Goal: Find specific page/section: Find specific page/section

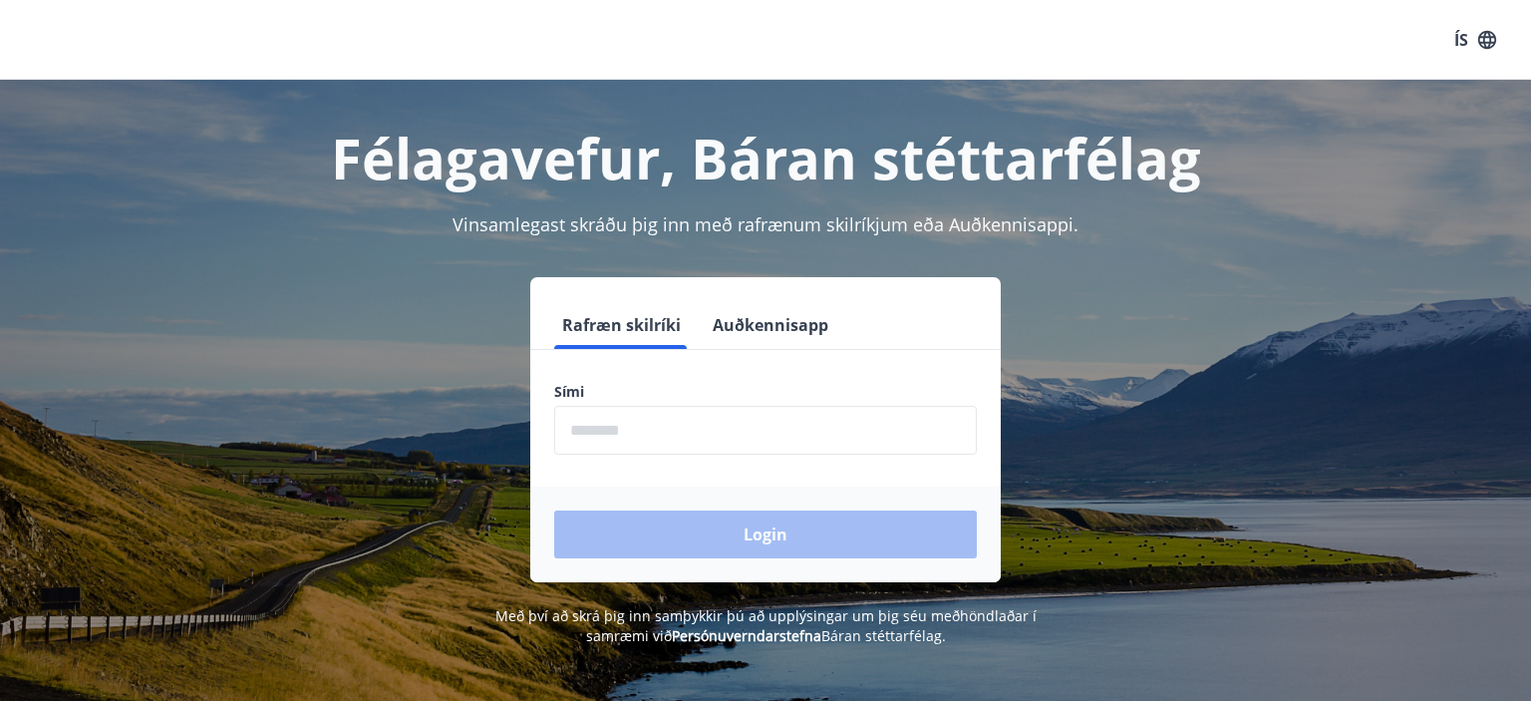
click at [779, 437] on input "phone" at bounding box center [765, 430] width 423 height 49
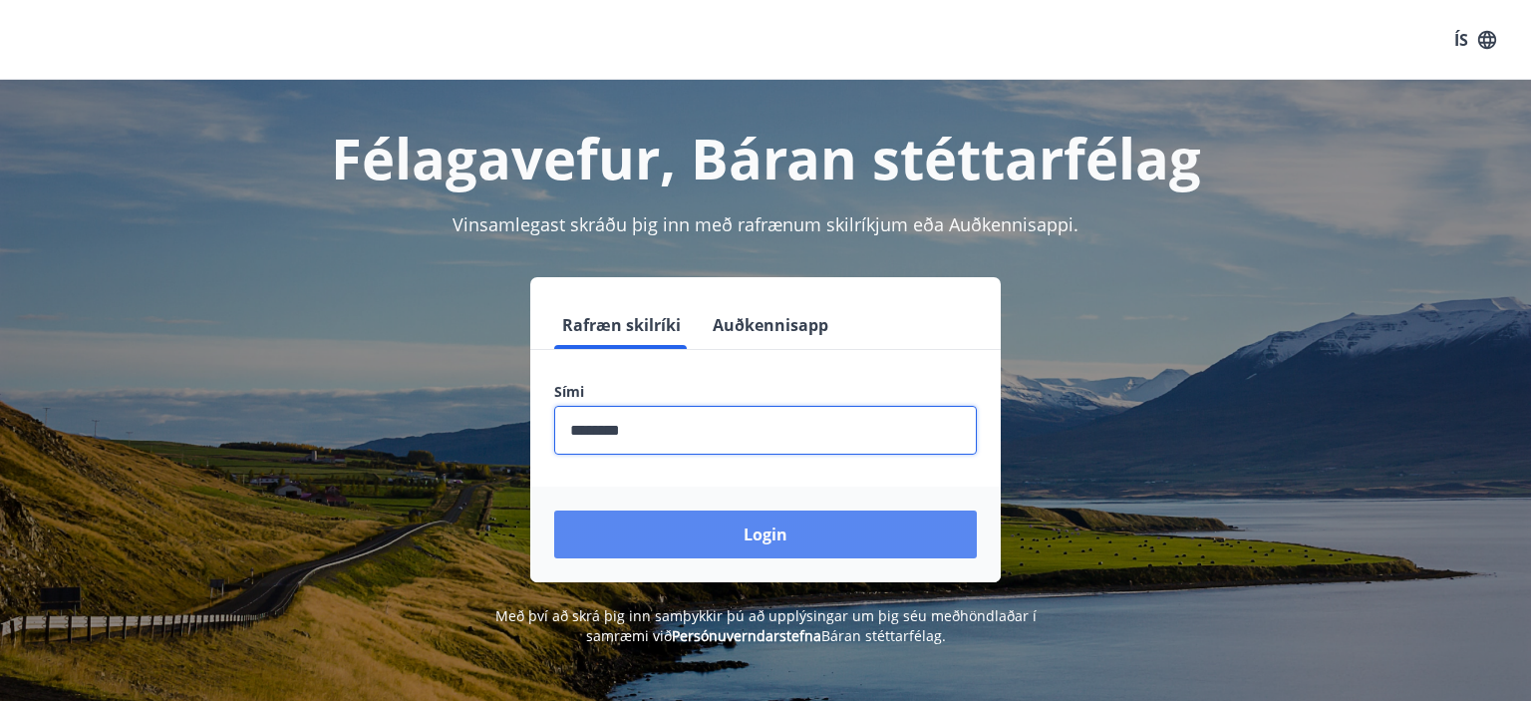
type input "********"
click at [769, 532] on button "Login" at bounding box center [765, 534] width 423 height 48
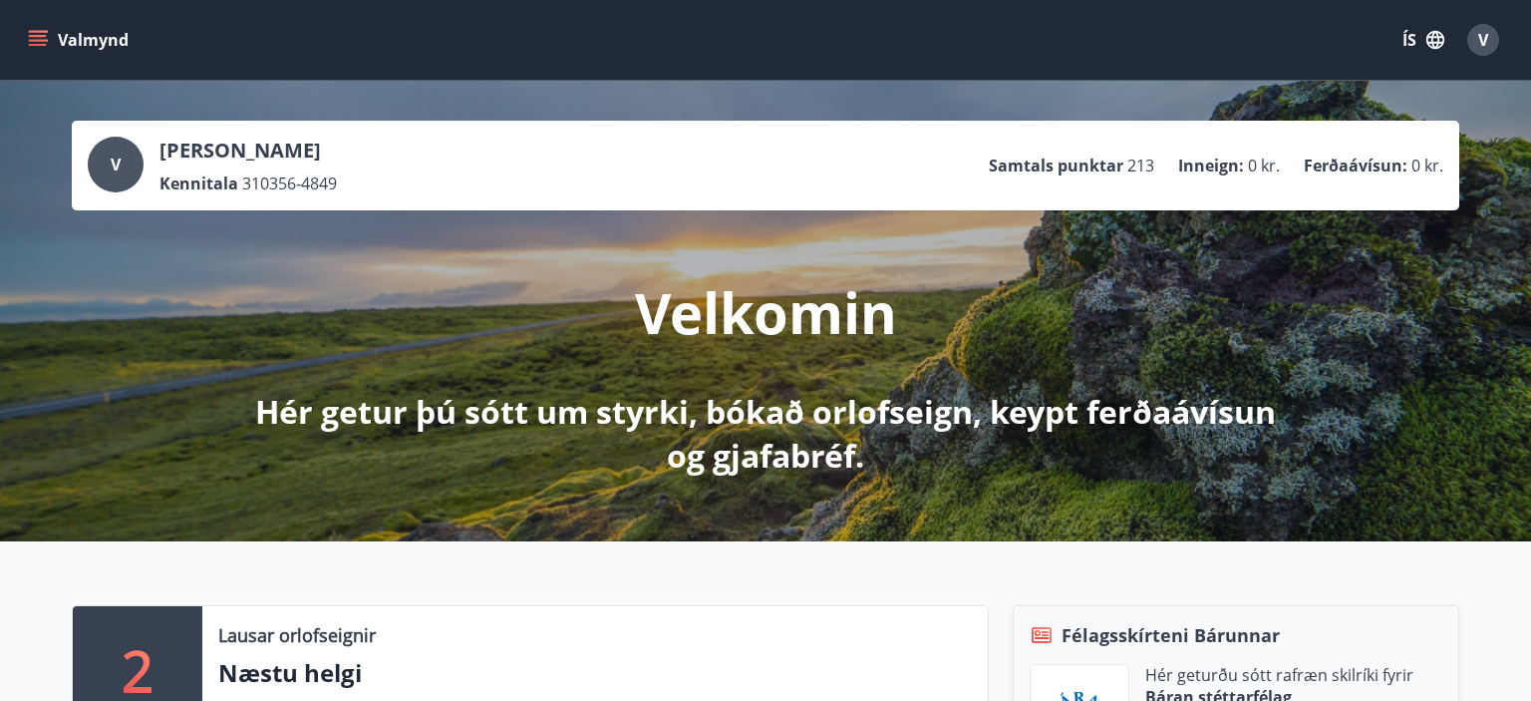
click at [70, 42] on button "Valmynd" at bounding box center [80, 40] width 113 height 36
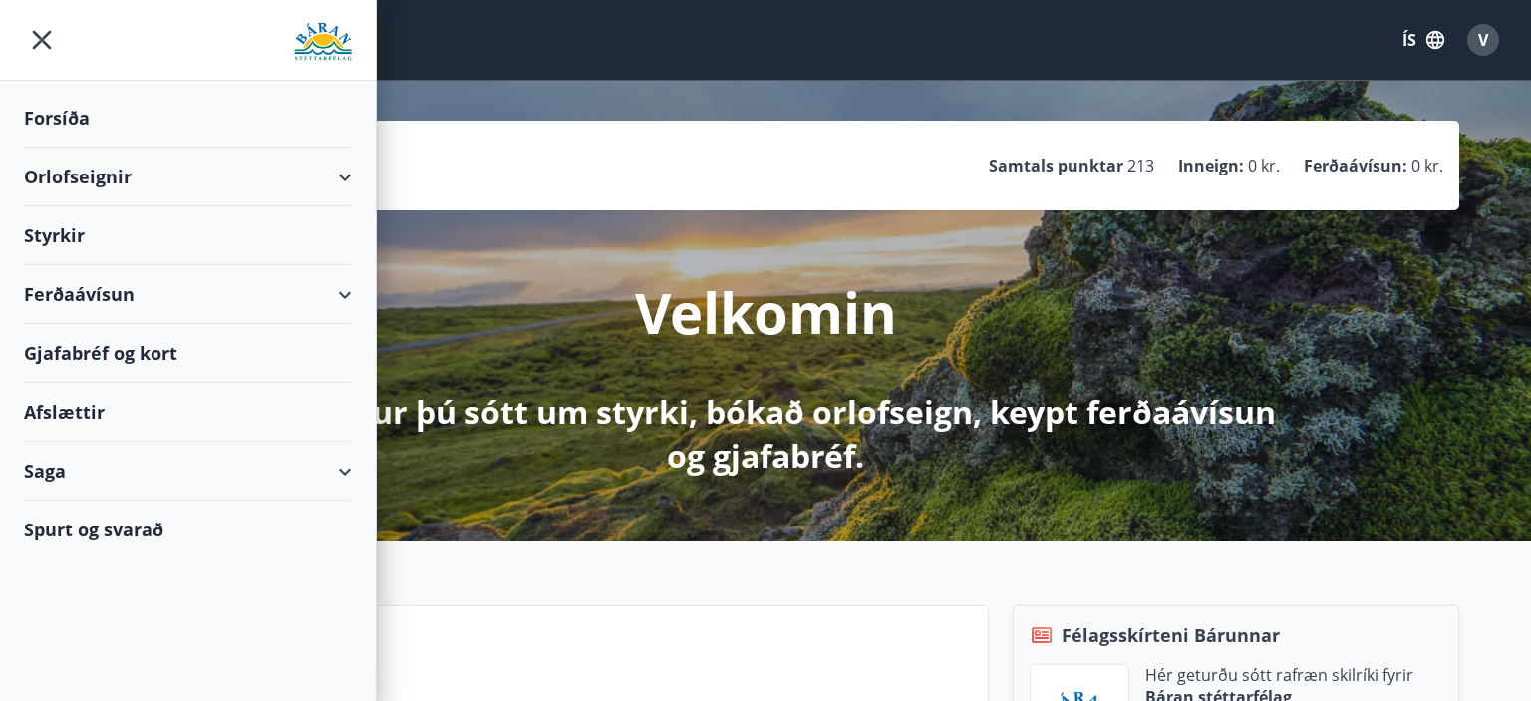
click at [94, 351] on div "Gjafabréf og kort" at bounding box center [188, 353] width 328 height 59
click at [33, 34] on icon "menu" at bounding box center [42, 40] width 36 height 36
